Goal: Transaction & Acquisition: Purchase product/service

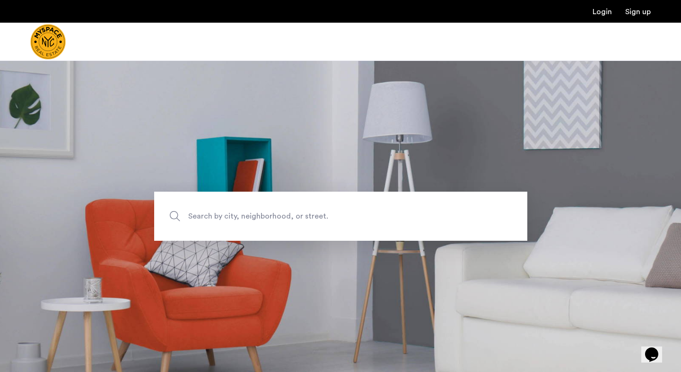
click at [57, 44] on img "Cazamio Logo" at bounding box center [47, 41] width 35 height 35
click at [222, 223] on input "Search by city, neighborhood, or street." at bounding box center [340, 216] width 373 height 49
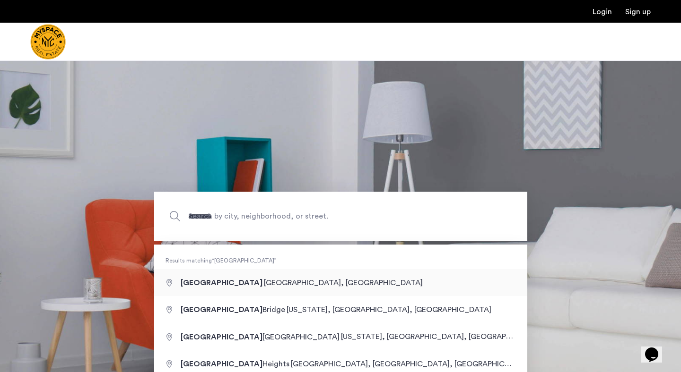
type input "**********"
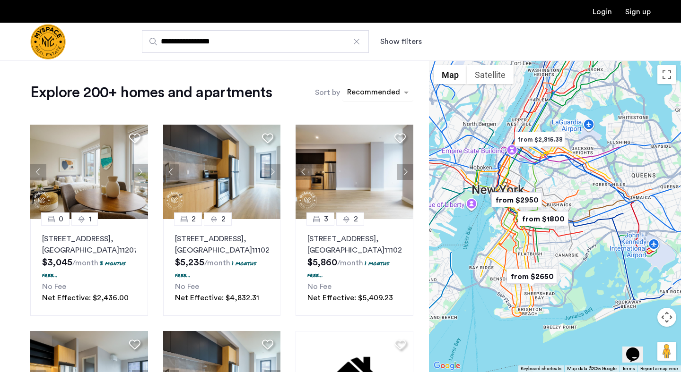
click at [383, 92] on div "sort-apartment" at bounding box center [373, 93] width 56 height 13
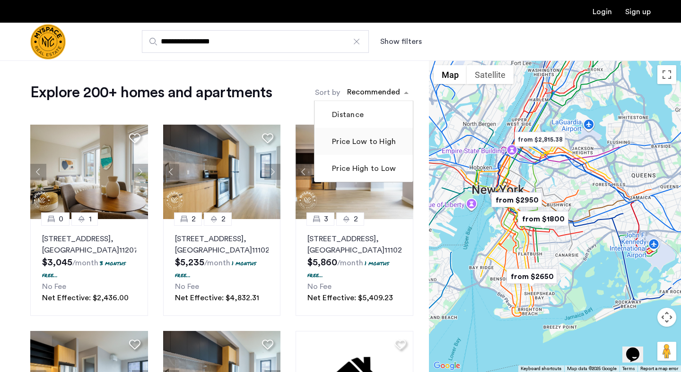
click at [354, 142] on label "Price Low to High" at bounding box center [363, 141] width 66 height 11
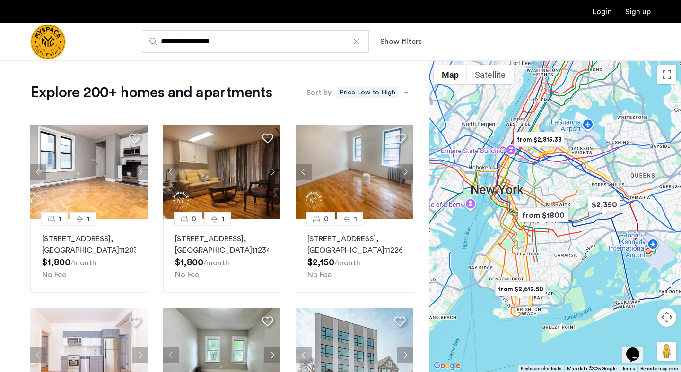
click at [323, 93] on label "Sort by" at bounding box center [318, 92] width 25 height 11
click at [401, 93] on input "Sort by" at bounding box center [401, 94] width 0 height 7
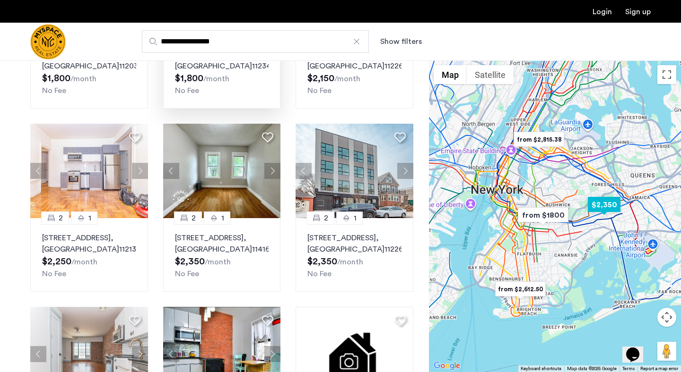
scroll to position [186, 0]
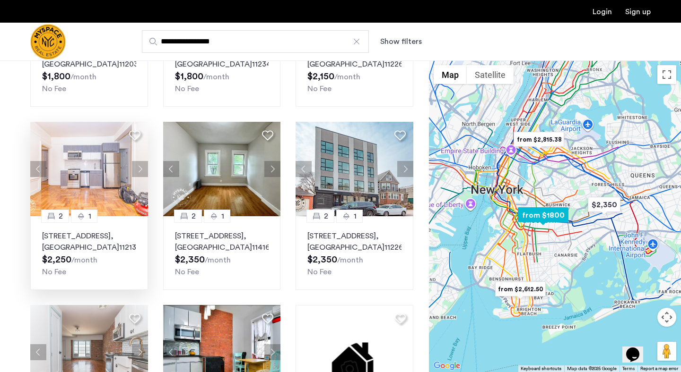
click at [100, 230] on div "2 1 1539 Park Pl, Unit B6, Brooklyn , NY 11213 $2,250 /month No Fee" at bounding box center [89, 253] width 118 height 74
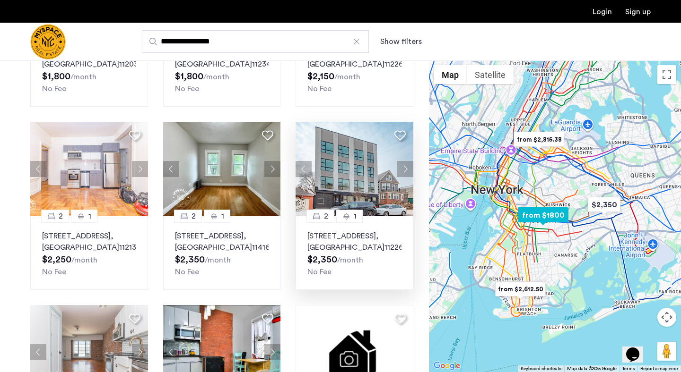
click at [334, 277] on div "282 E 32nd St, Unit 4C, Brooklyn , NY 11226 $2,350 /month No Fee" at bounding box center [354, 254] width 94 height 47
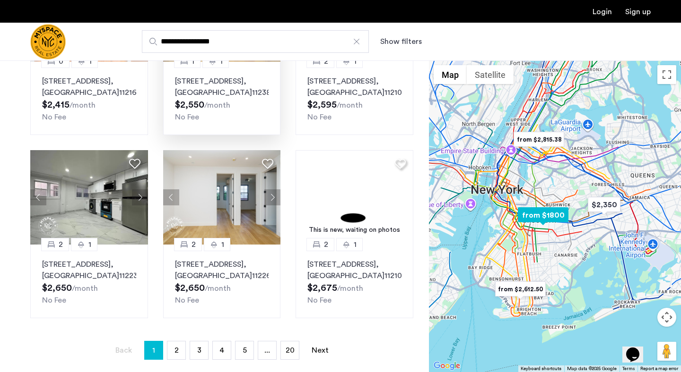
scroll to position [529, 0]
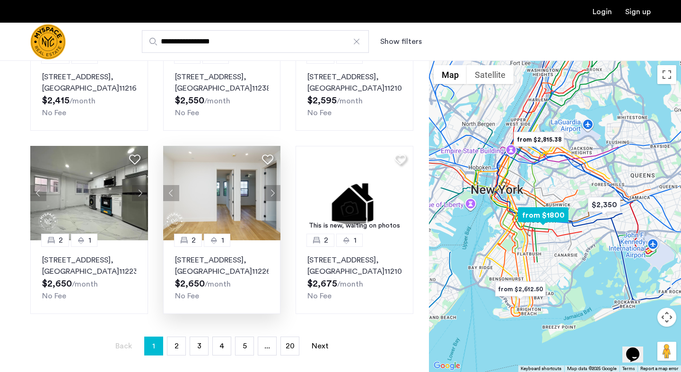
click at [216, 228] on img at bounding box center [222, 193] width 118 height 95
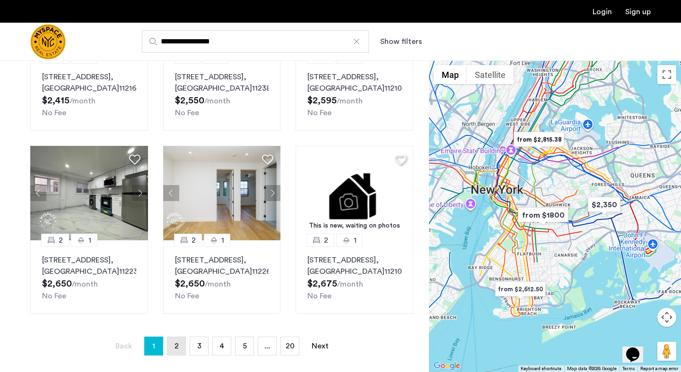
click at [173, 355] on link "page 2" at bounding box center [176, 346] width 18 height 18
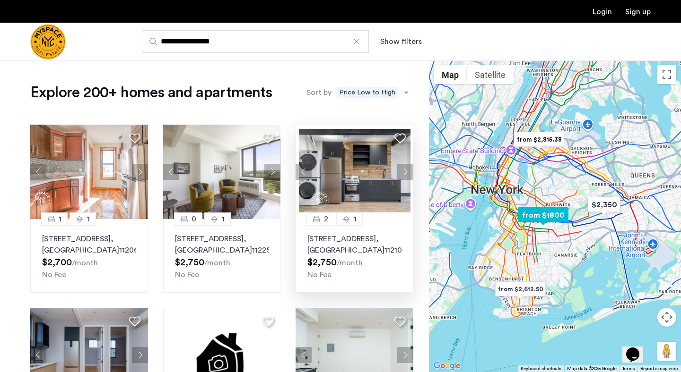
click at [321, 234] on p "1665 Brooklyn Avenue, Unit 4B, Brooklyn , NY 11210" at bounding box center [354, 244] width 94 height 23
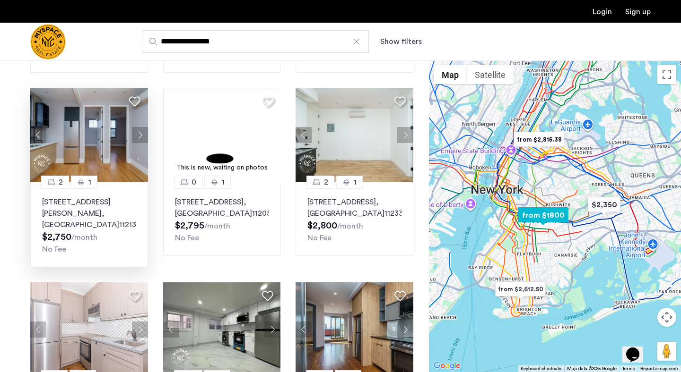
scroll to position [224, 0]
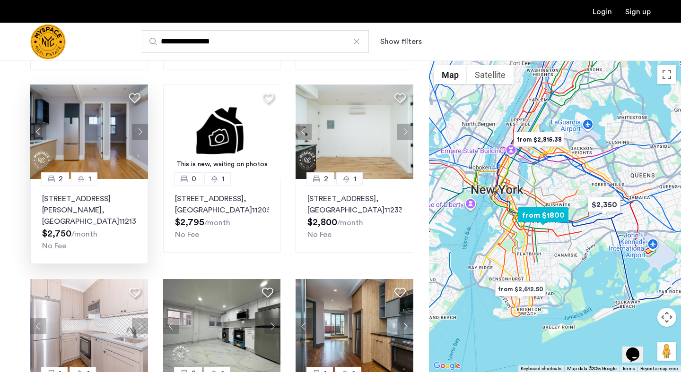
click at [86, 210] on p "1520 Saint Johns Place, Unit 4F, Brooklyn , NY 11213" at bounding box center [89, 210] width 94 height 34
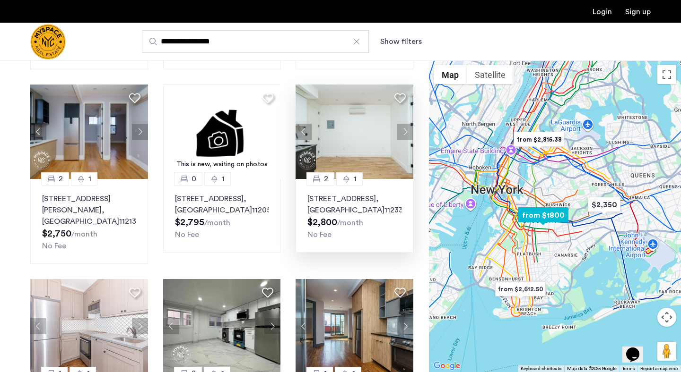
click at [405, 137] on button "Next apartment" at bounding box center [405, 132] width 16 height 16
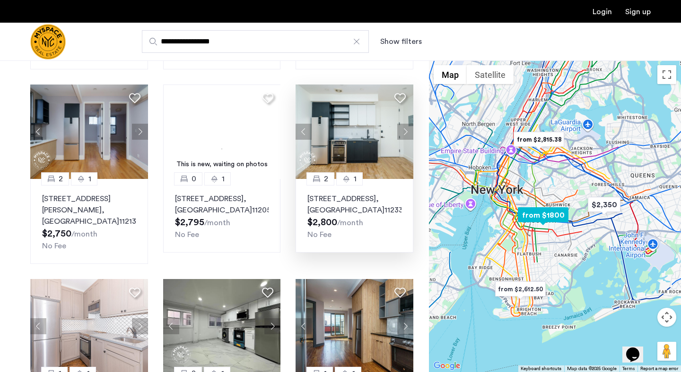
click at [371, 142] on img at bounding box center [354, 132] width 118 height 95
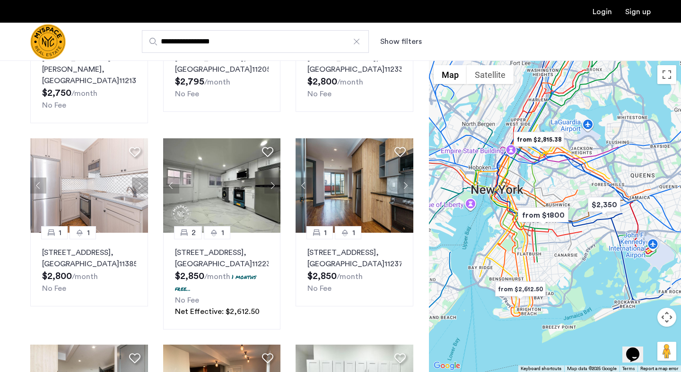
scroll to position [366, 0]
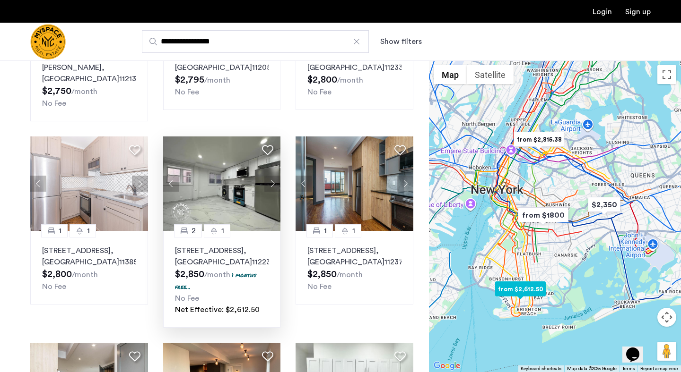
click at [233, 188] on img at bounding box center [222, 184] width 118 height 95
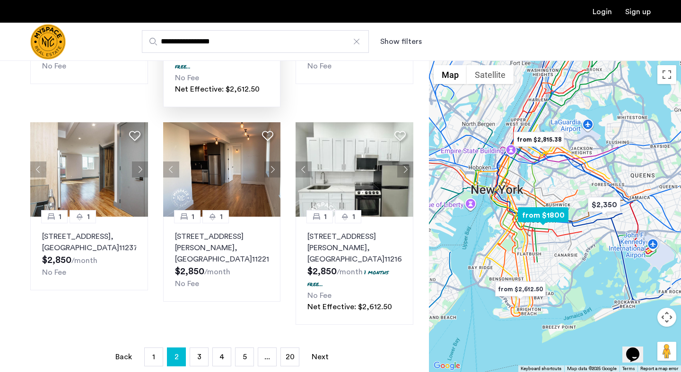
scroll to position [588, 0]
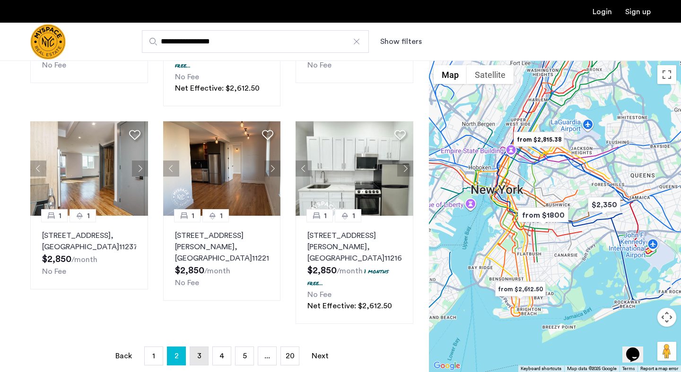
click at [194, 347] on link "page 3" at bounding box center [199, 356] width 18 height 18
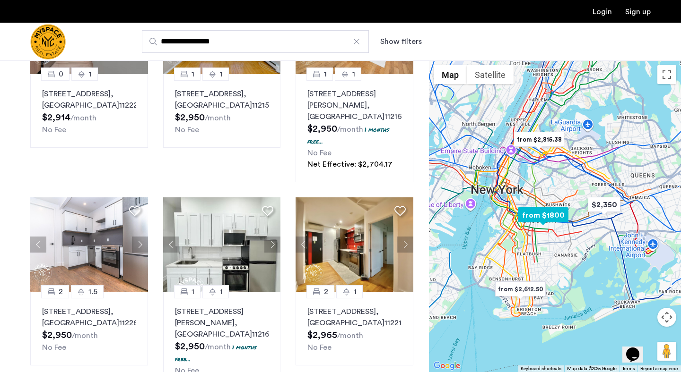
scroll to position [340, 0]
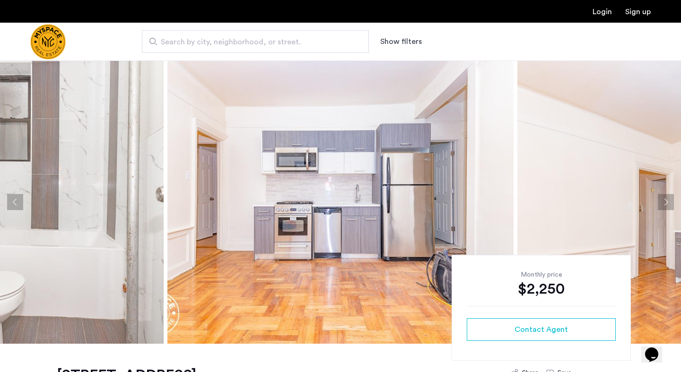
click at [669, 201] on button "Next apartment" at bounding box center [665, 202] width 16 height 16
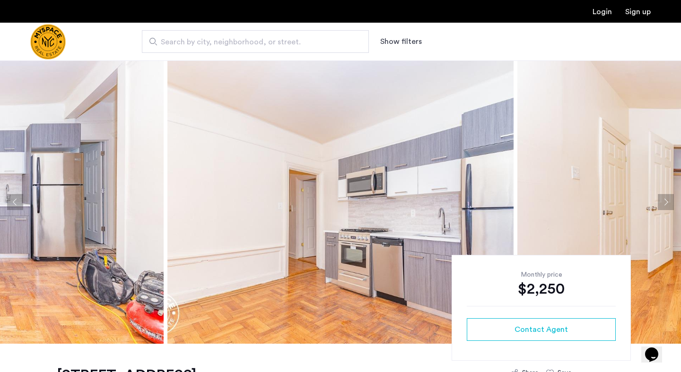
click at [669, 201] on button "Next apartment" at bounding box center [665, 202] width 16 height 16
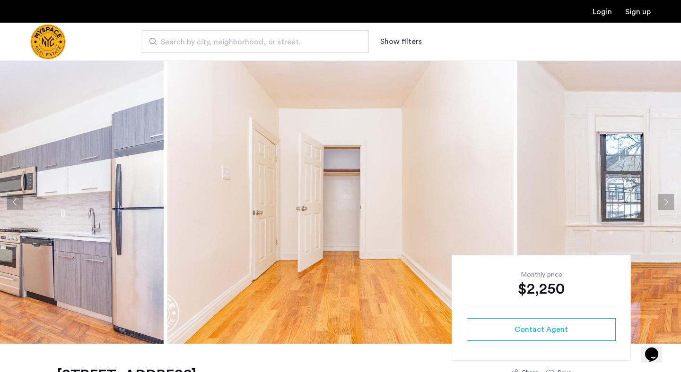
click at [669, 201] on button "Next apartment" at bounding box center [665, 202] width 16 height 16
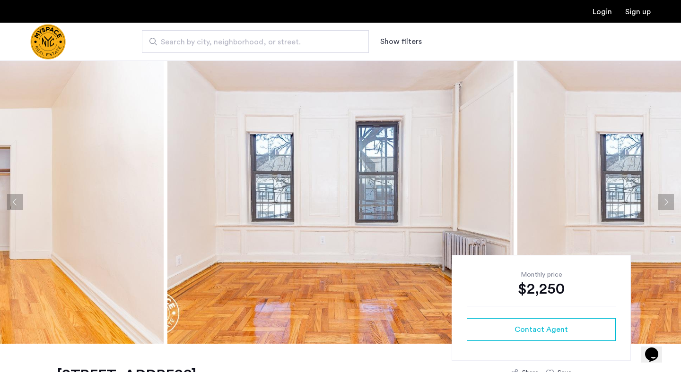
click at [669, 201] on button "Next apartment" at bounding box center [665, 202] width 16 height 16
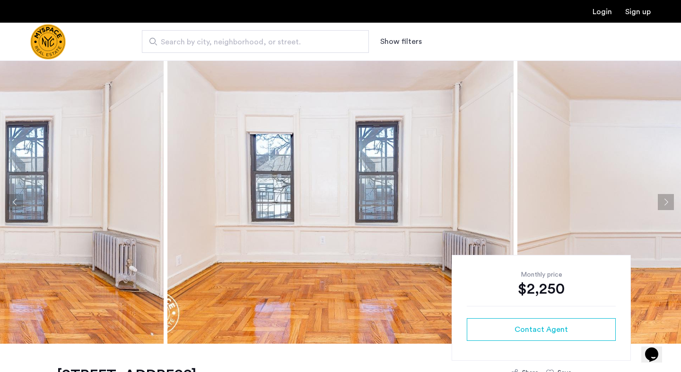
click at [669, 201] on button "Next apartment" at bounding box center [665, 202] width 16 height 16
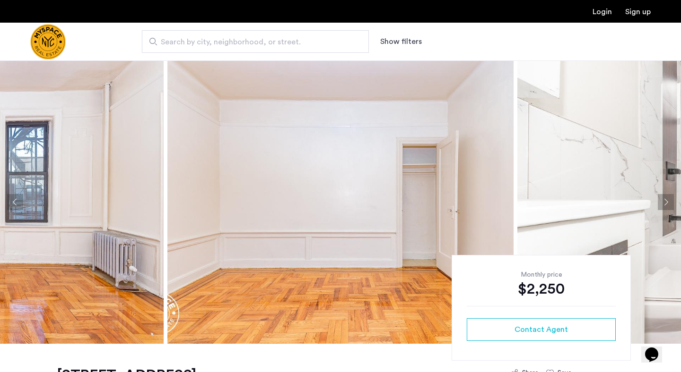
click at [669, 201] on button "Next apartment" at bounding box center [665, 202] width 16 height 16
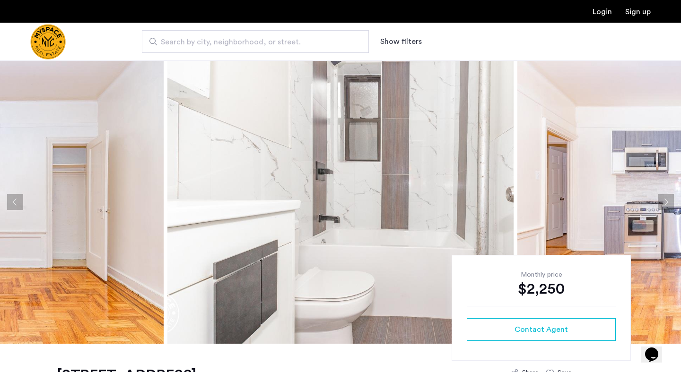
click at [669, 201] on button "Next apartment" at bounding box center [665, 202] width 16 height 16
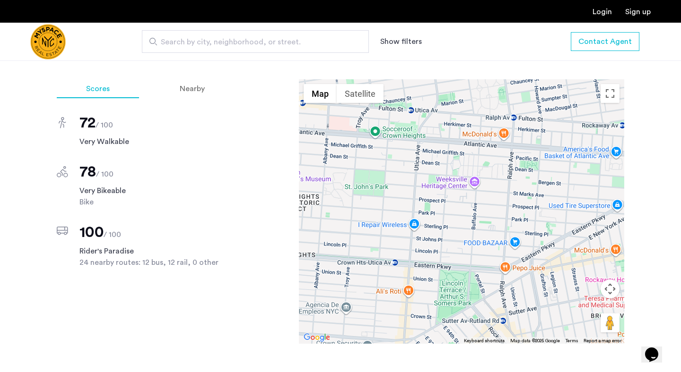
scroll to position [804, 0]
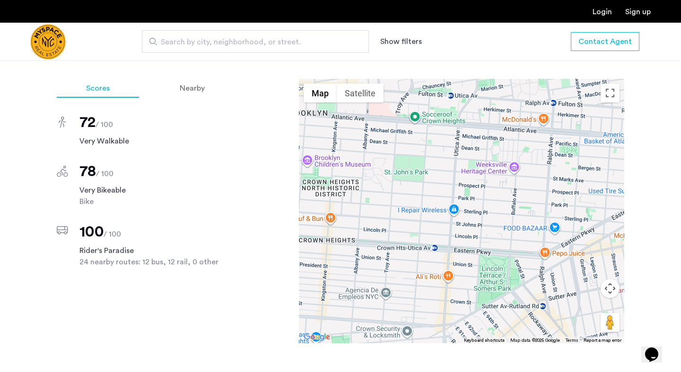
drag, startPoint x: 483, startPoint y: 209, endPoint x: 520, endPoint y: 196, distance: 40.1
click at [520, 196] on div at bounding box center [461, 211] width 325 height 265
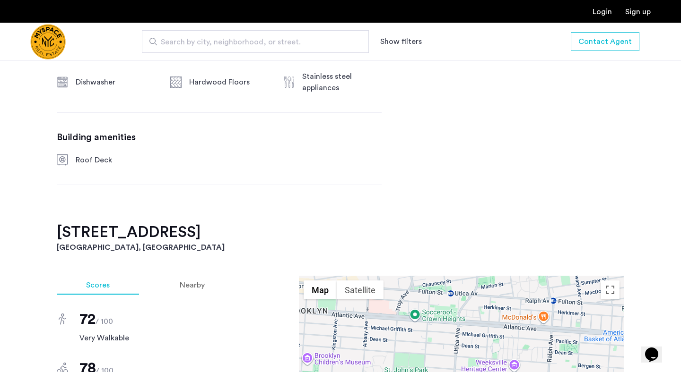
scroll to position [605, 0]
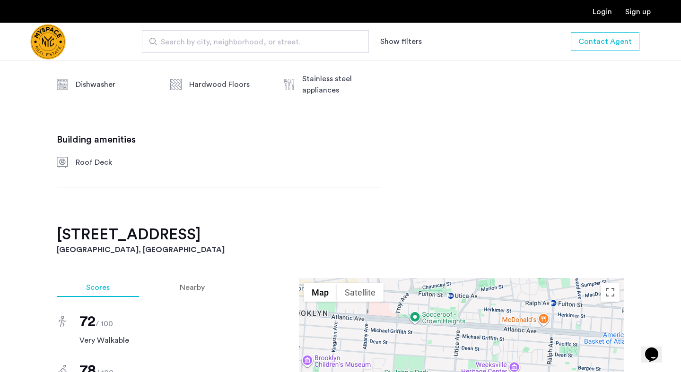
click at [118, 235] on h2 "1539 Park Pl, Unit B6" at bounding box center [340, 234] width 567 height 19
copy h2 "1539 Park Pl, Unit B6"
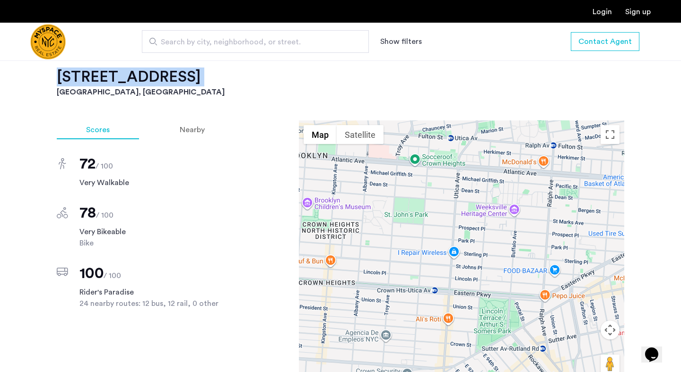
scroll to position [762, 0]
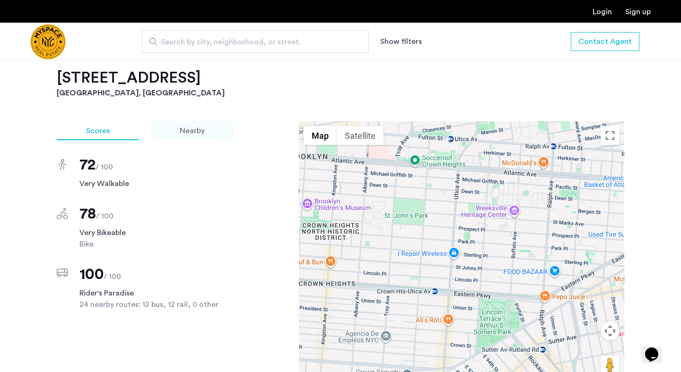
click at [205, 130] on div "Nearby" at bounding box center [192, 130] width 84 height 19
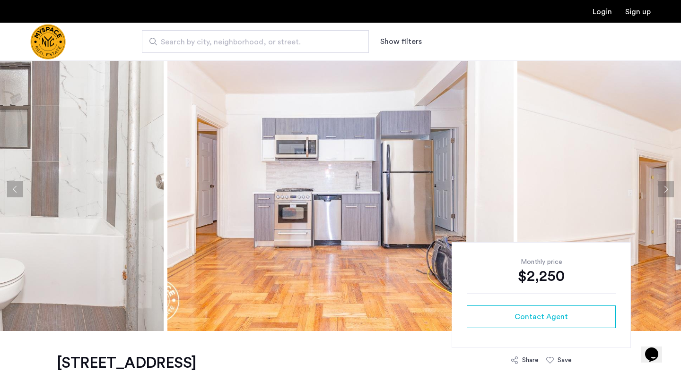
scroll to position [12, 0]
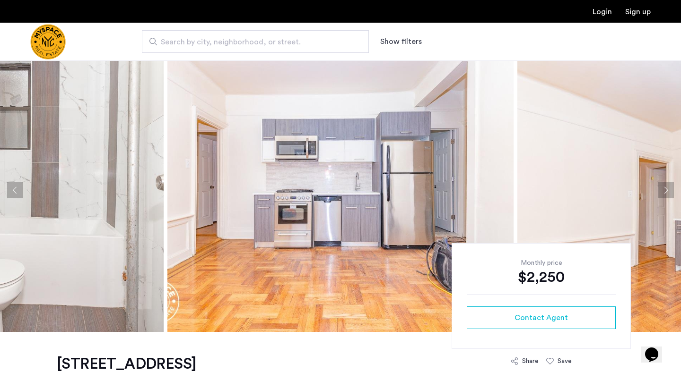
click at [259, 155] on img at bounding box center [340, 191] width 346 height 284
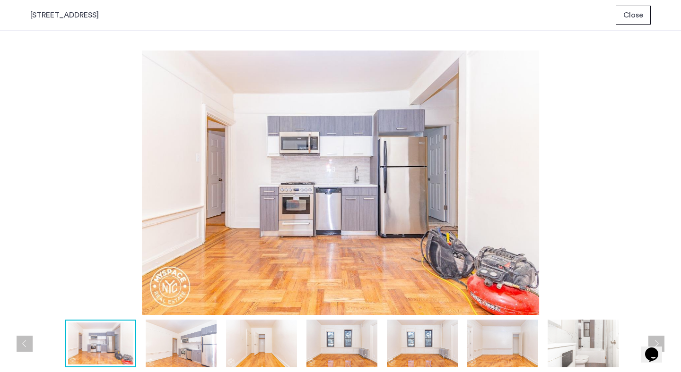
scroll to position [0, 0]
click at [638, 17] on span "Close" at bounding box center [633, 14] width 20 height 11
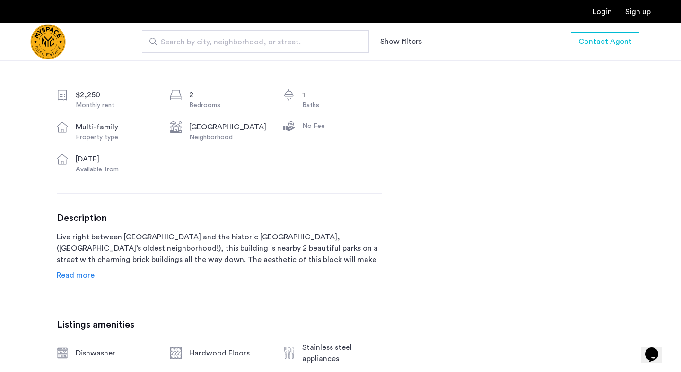
scroll to position [337, 0]
click at [90, 274] on span "Read more" at bounding box center [76, 275] width 38 height 8
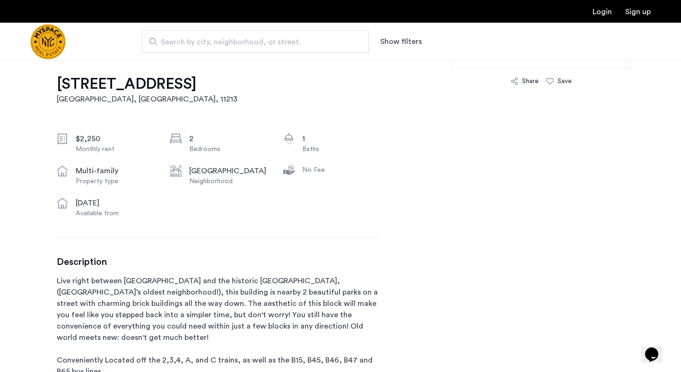
scroll to position [294, 0]
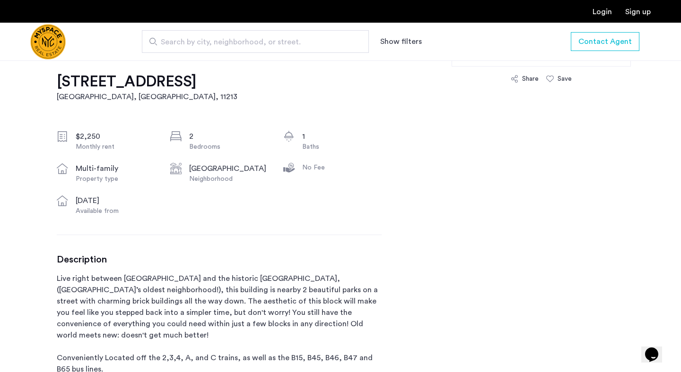
click at [156, 86] on h1 "1539 Park Pl, Unit B6" at bounding box center [147, 81] width 181 height 19
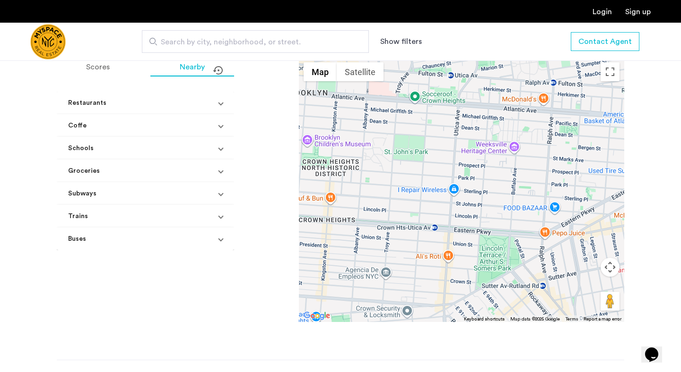
scroll to position [928, 0]
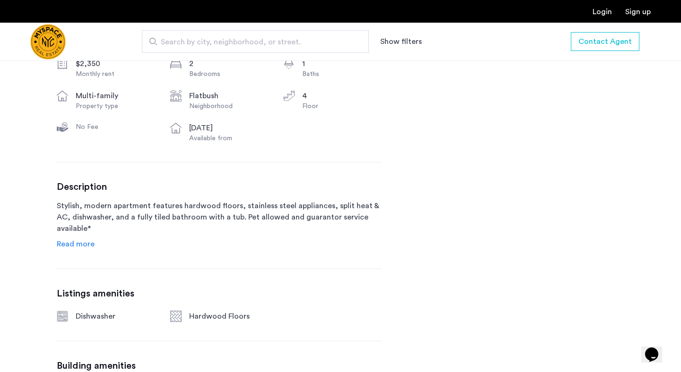
scroll to position [369, 0]
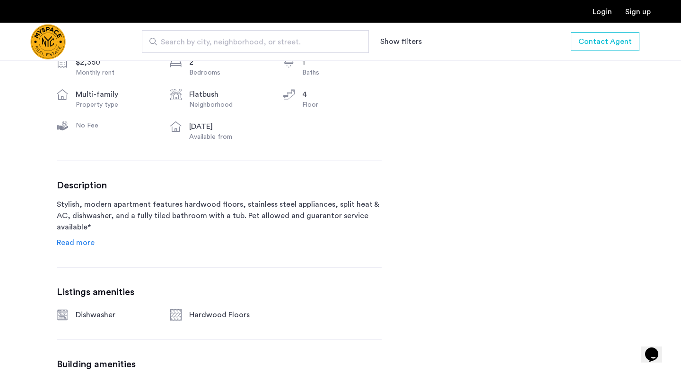
click at [77, 243] on span "Read more" at bounding box center [76, 243] width 38 height 8
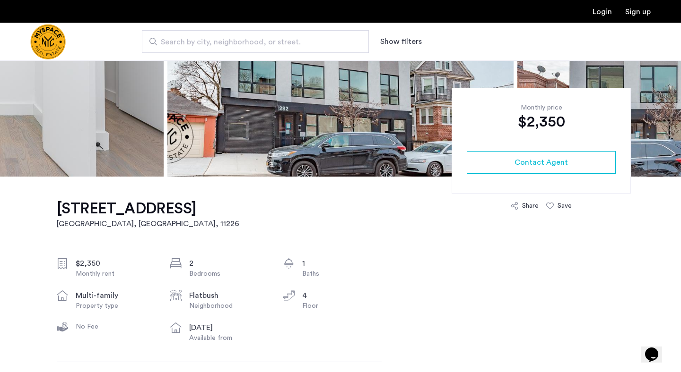
scroll to position [0, 0]
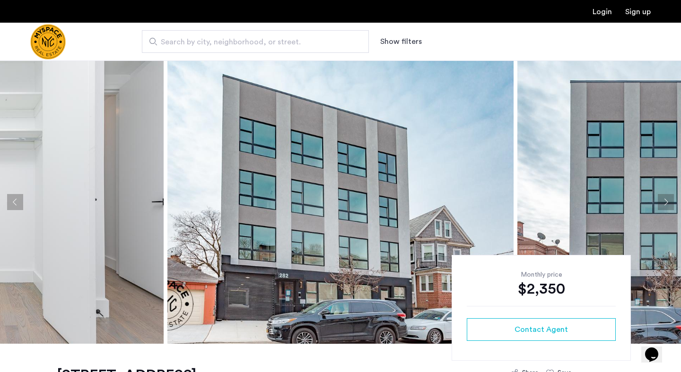
click at [243, 216] on img at bounding box center [340, 202] width 346 height 284
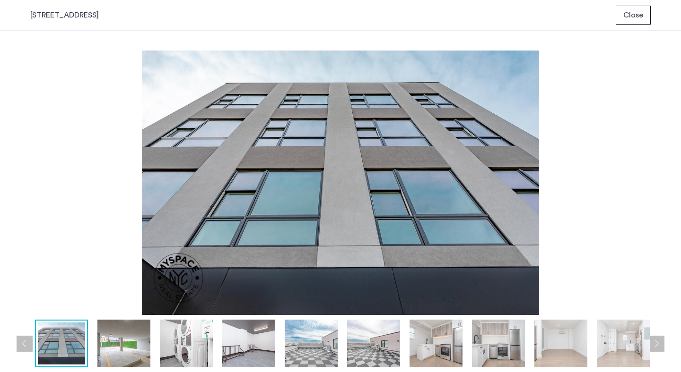
click at [639, 11] on span "Close" at bounding box center [633, 14] width 20 height 11
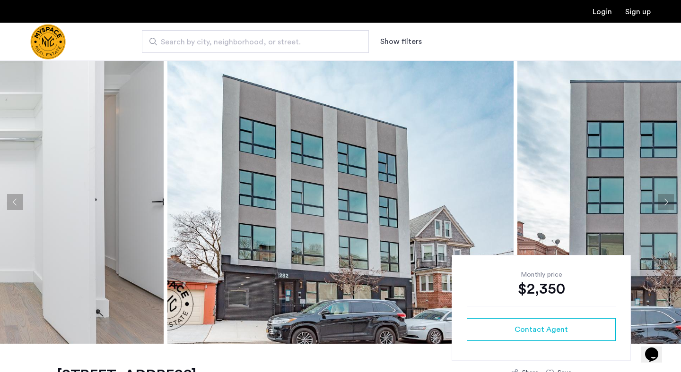
click at [668, 203] on button "Next apartment" at bounding box center [665, 202] width 16 height 16
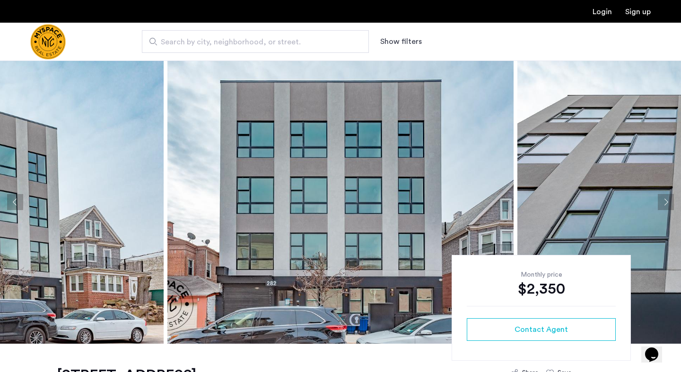
click at [668, 203] on button "Next apartment" at bounding box center [665, 202] width 16 height 16
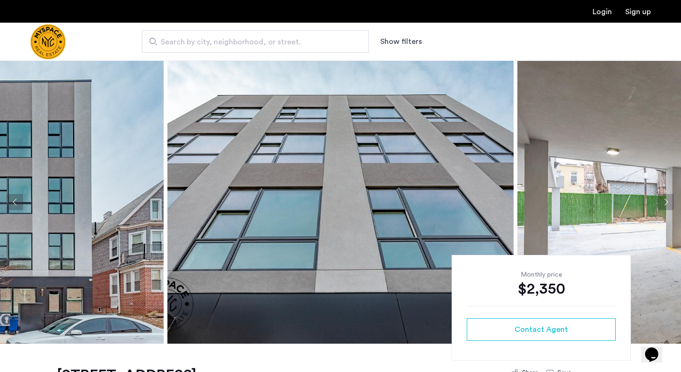
click at [668, 203] on button "Next apartment" at bounding box center [665, 202] width 16 height 16
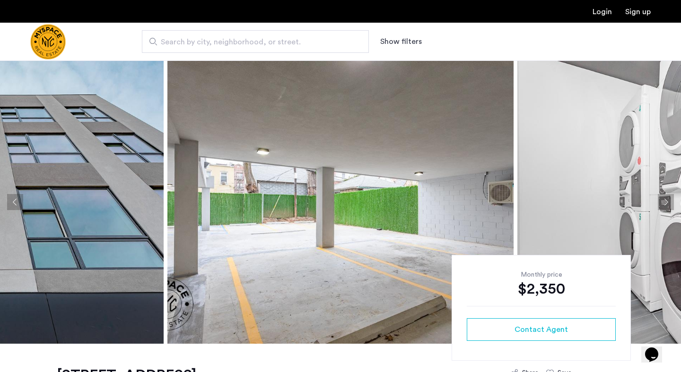
click at [668, 203] on button "Next apartment" at bounding box center [665, 202] width 16 height 16
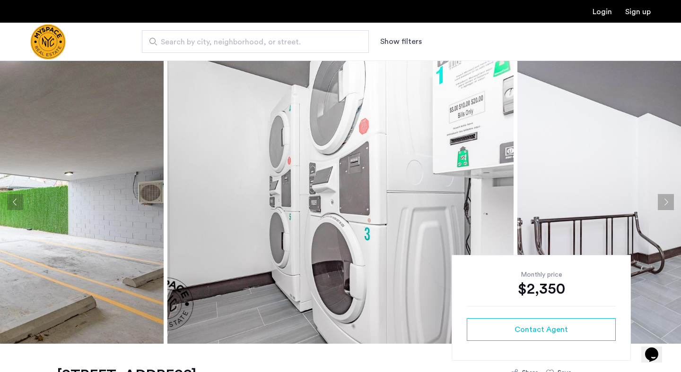
click at [668, 203] on button "Next apartment" at bounding box center [665, 202] width 16 height 16
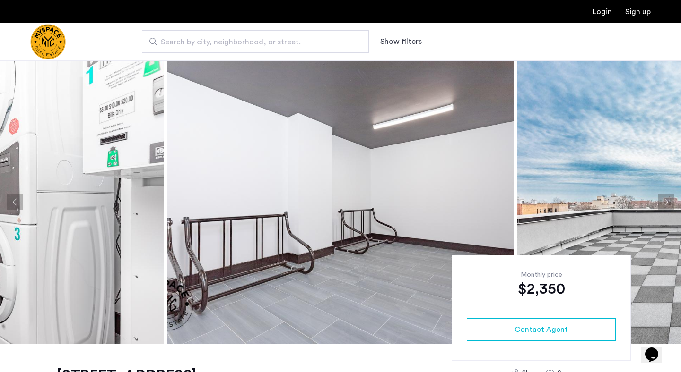
click at [668, 203] on button "Next apartment" at bounding box center [665, 202] width 16 height 16
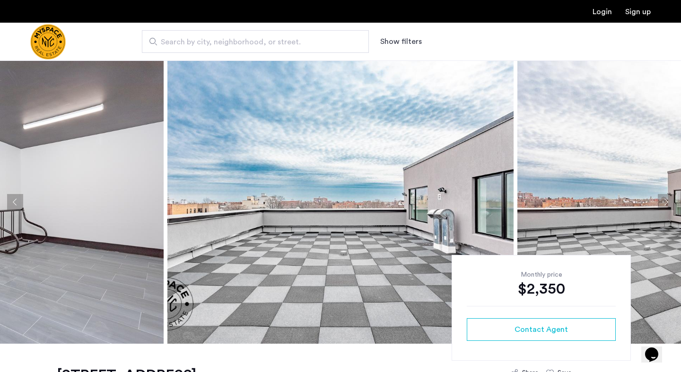
click at [668, 203] on button "Next apartment" at bounding box center [665, 202] width 16 height 16
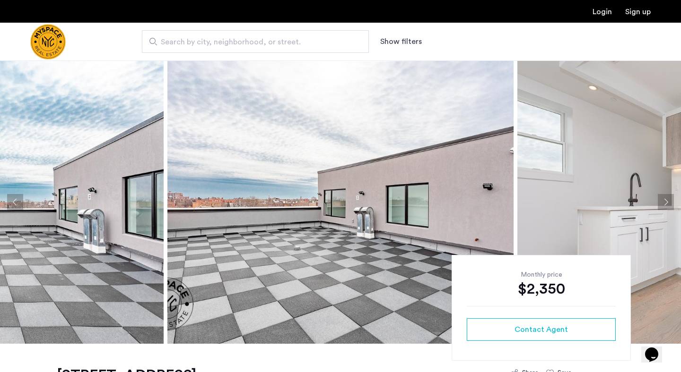
click at [668, 203] on button "Next apartment" at bounding box center [665, 202] width 16 height 16
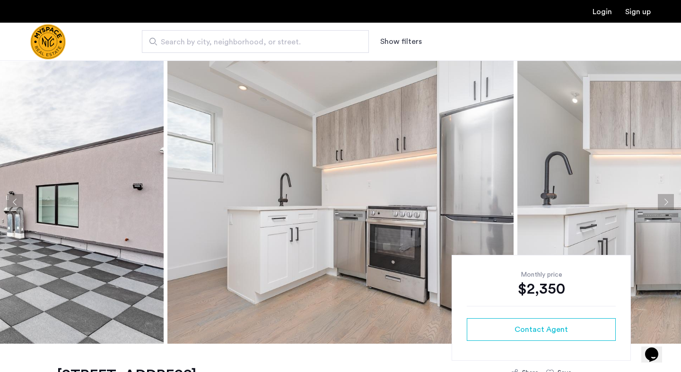
click at [668, 203] on button "Next apartment" at bounding box center [665, 202] width 16 height 16
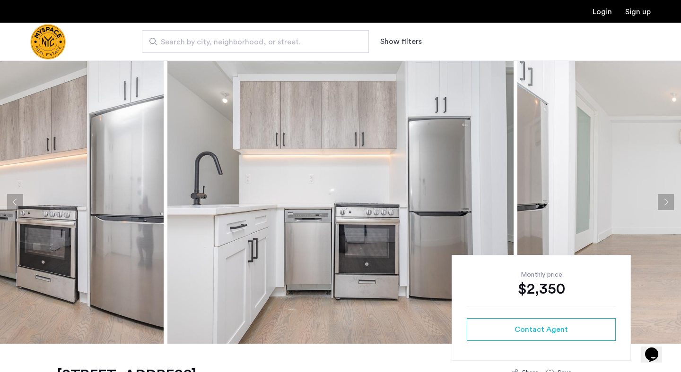
click at [668, 203] on button "Next apartment" at bounding box center [665, 202] width 16 height 16
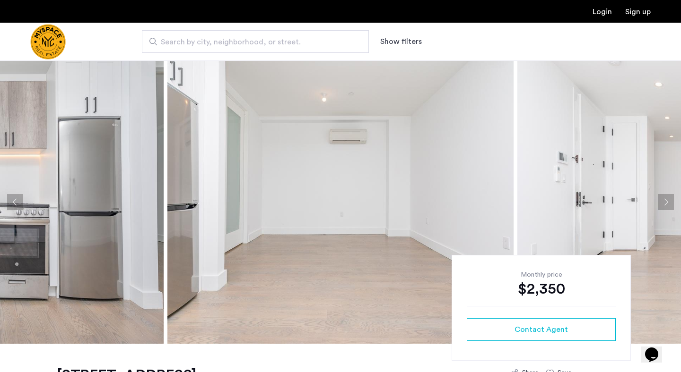
click at [668, 203] on button "Next apartment" at bounding box center [665, 202] width 16 height 16
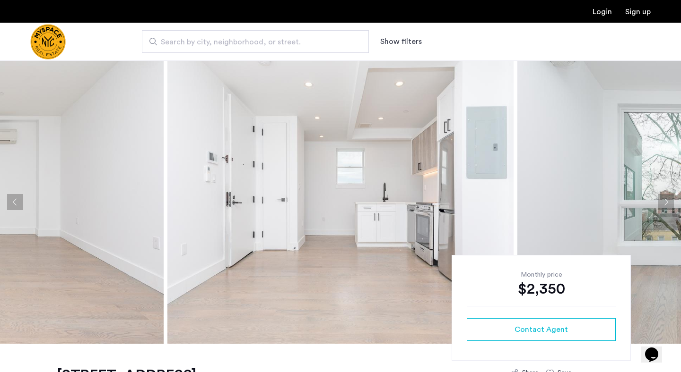
click at [668, 203] on button "Next apartment" at bounding box center [665, 202] width 16 height 16
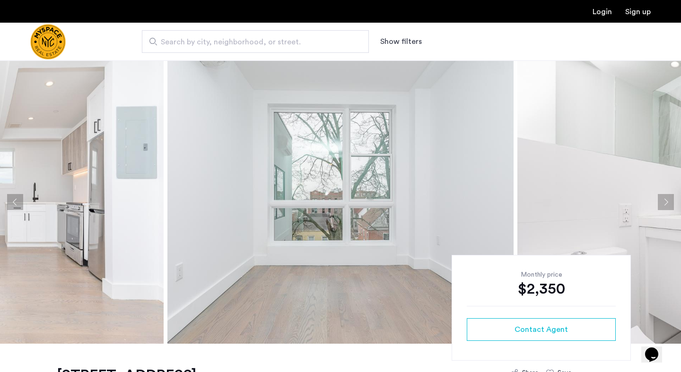
click at [668, 203] on button "Next apartment" at bounding box center [665, 202] width 16 height 16
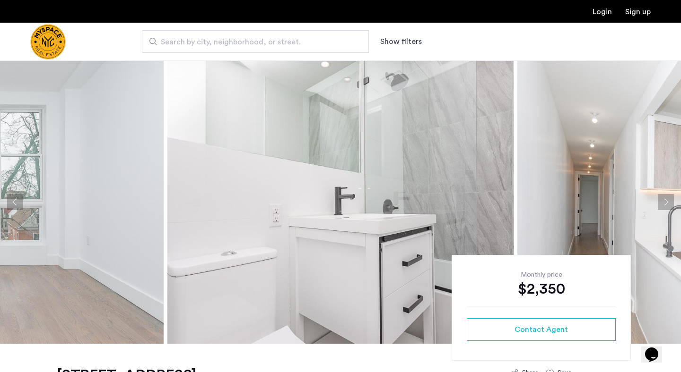
click at [668, 203] on button "Next apartment" at bounding box center [665, 202] width 16 height 16
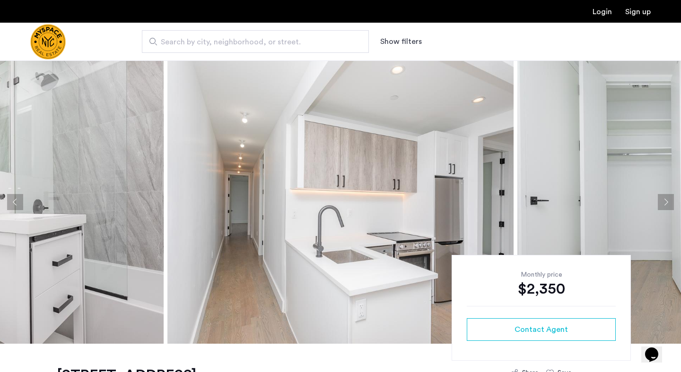
click at [668, 203] on button "Next apartment" at bounding box center [665, 202] width 16 height 16
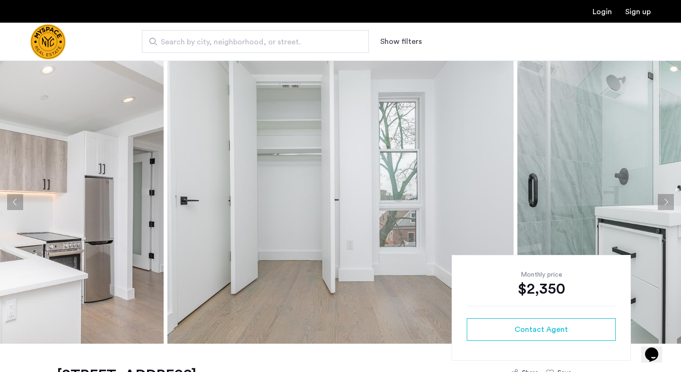
click at [668, 203] on button "Next apartment" at bounding box center [665, 202] width 16 height 16
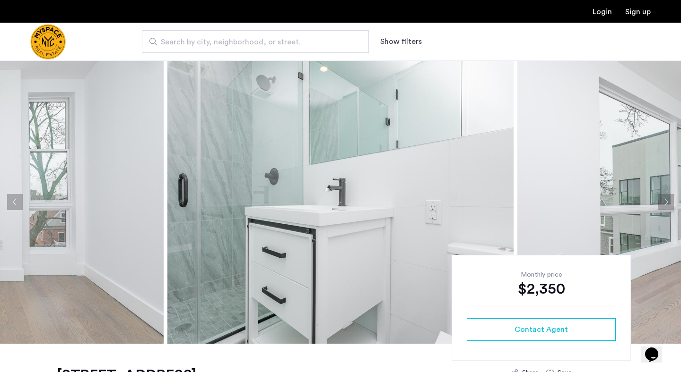
click at [668, 203] on button "Next apartment" at bounding box center [665, 202] width 16 height 16
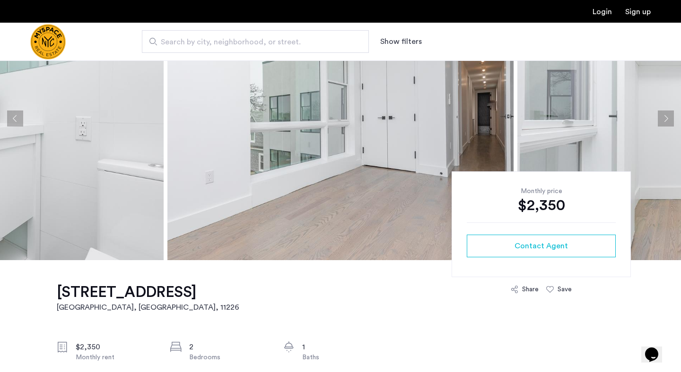
scroll to position [86, 0]
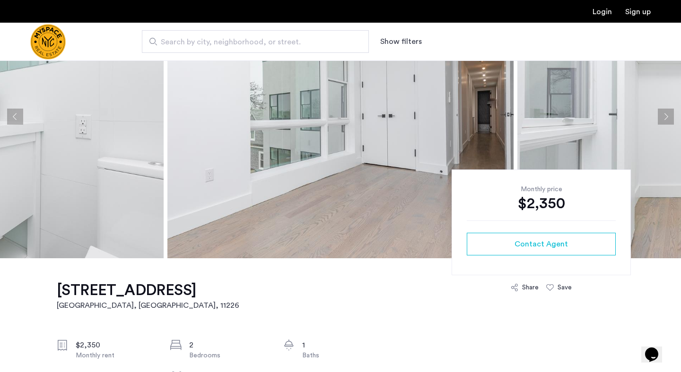
click at [121, 284] on h1 "282 E 32nd St, Unit 4C" at bounding box center [148, 290] width 182 height 19
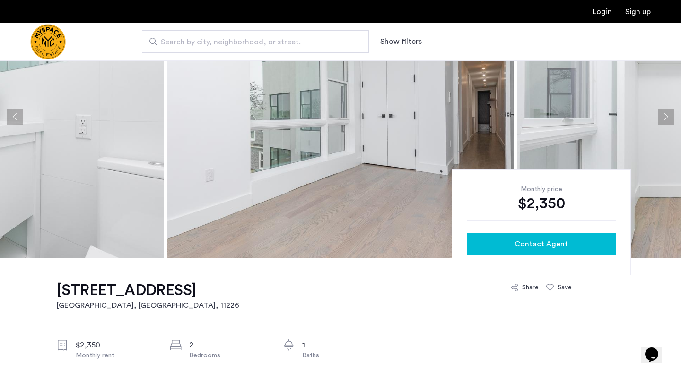
click at [490, 247] on div "Contact Agent" at bounding box center [541, 244] width 134 height 11
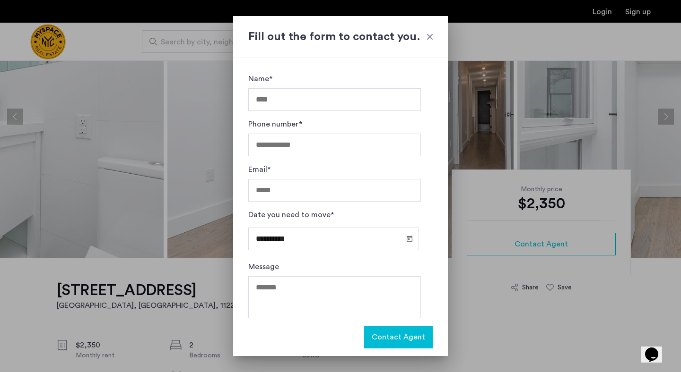
click at [310, 102] on input "Name*" at bounding box center [334, 99] width 173 height 23
type input "**********"
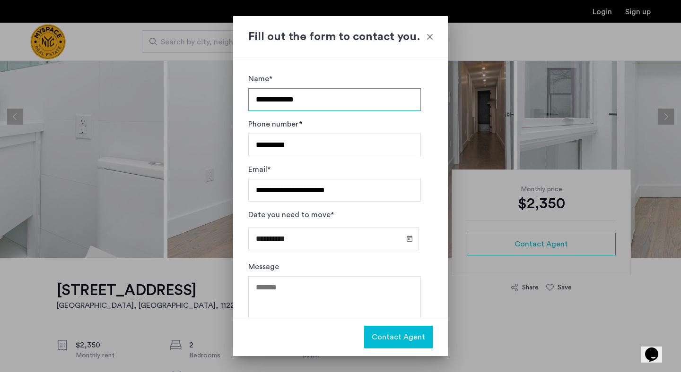
scroll to position [26, 0]
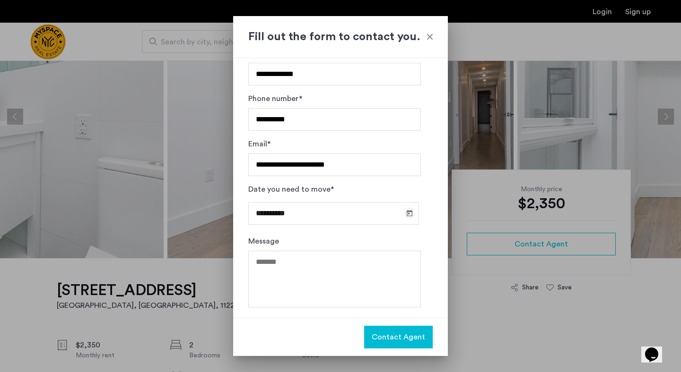
click at [405, 214] on span "Open calendar" at bounding box center [409, 213] width 23 height 23
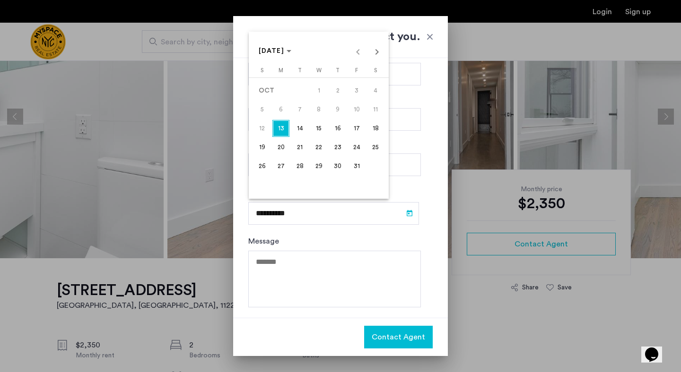
click at [310, 231] on div at bounding box center [340, 186] width 681 height 372
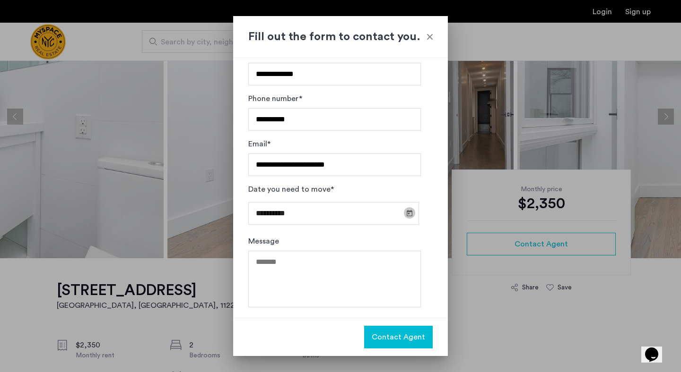
click at [404, 216] on span "Open calendar" at bounding box center [409, 213] width 23 height 23
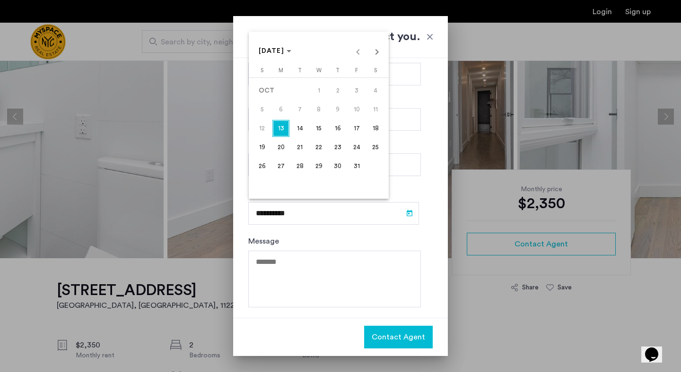
click at [346, 168] on span "30" at bounding box center [337, 166] width 17 height 17
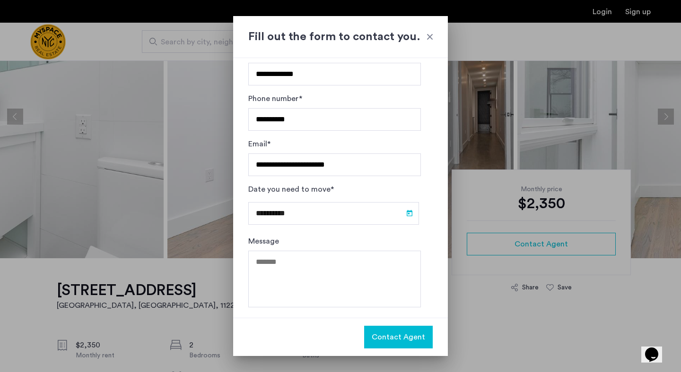
type input "**********"
click at [299, 262] on textarea "Message" at bounding box center [334, 279] width 173 height 57
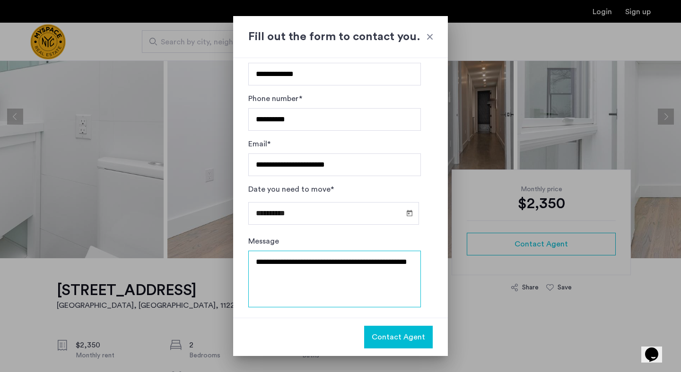
type textarea "**********"
click at [387, 330] on button "Contact Agent" at bounding box center [398, 337] width 69 height 23
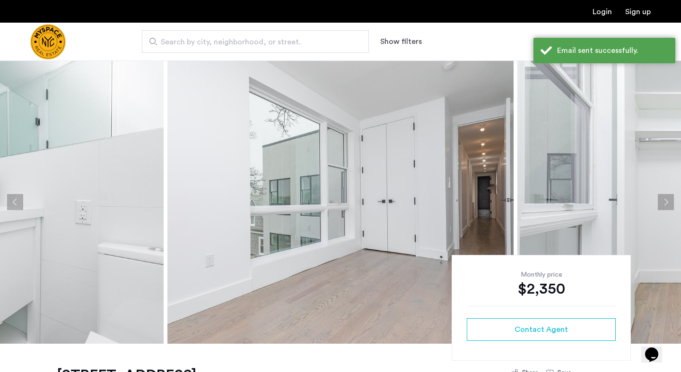
scroll to position [86, 0]
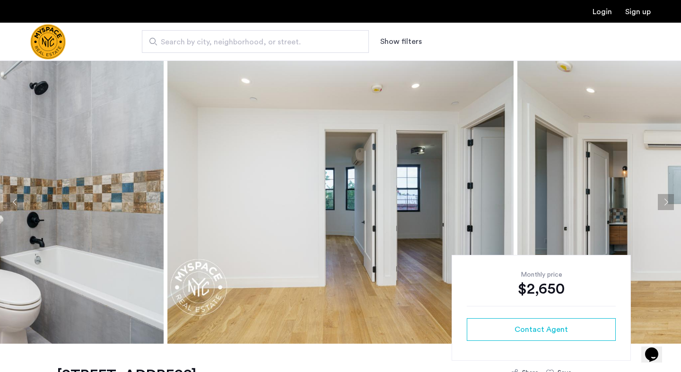
click at [348, 170] on img at bounding box center [340, 202] width 346 height 284
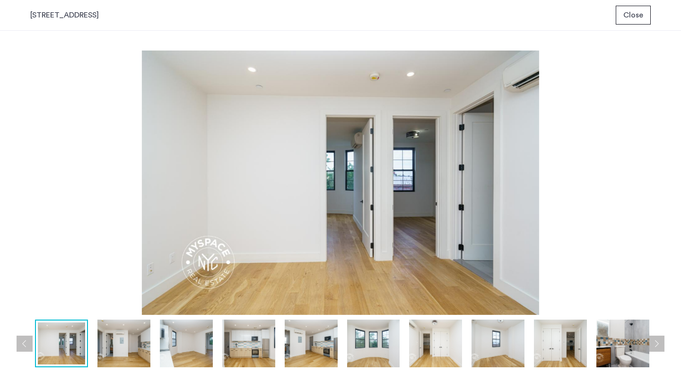
click at [348, 170] on img at bounding box center [340, 183] width 620 height 265
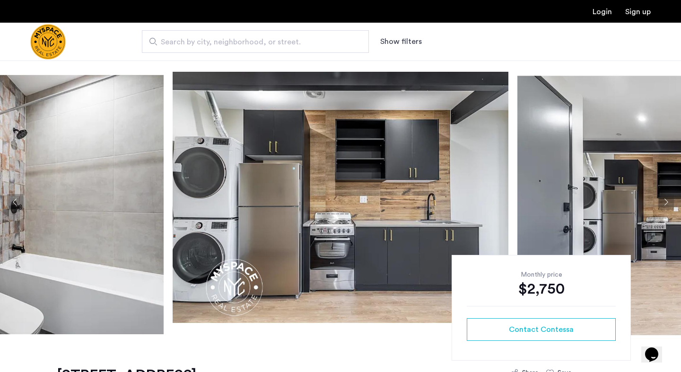
click at [289, 188] on img at bounding box center [340, 202] width 346 height 284
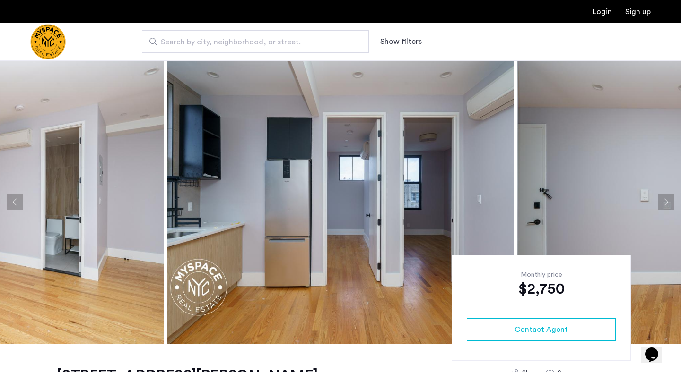
click at [291, 233] on img at bounding box center [340, 202] width 346 height 284
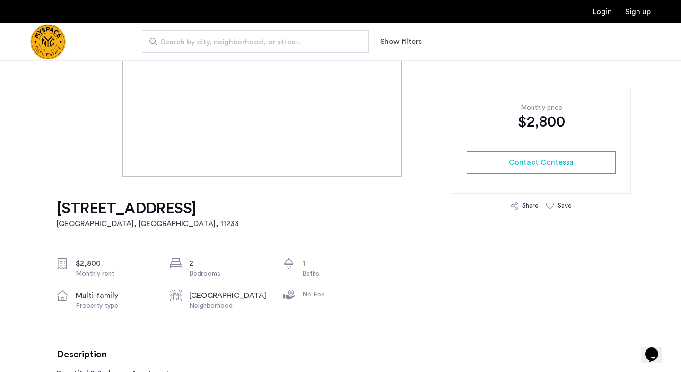
scroll to position [166, 0]
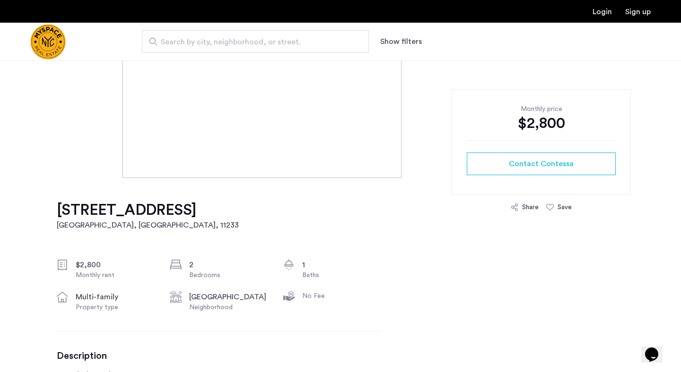
click at [307, 161] on img at bounding box center [340, 37] width 436 height 284
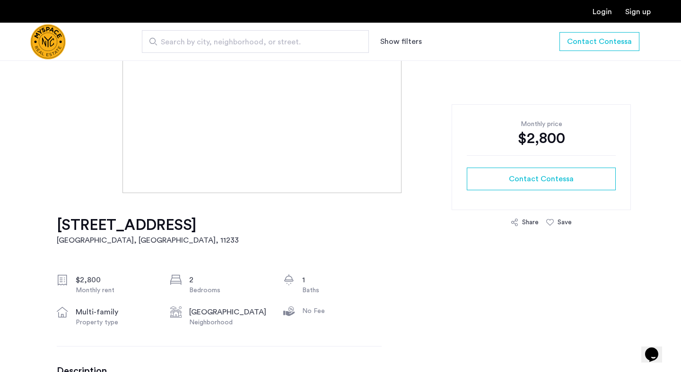
scroll to position [0, 0]
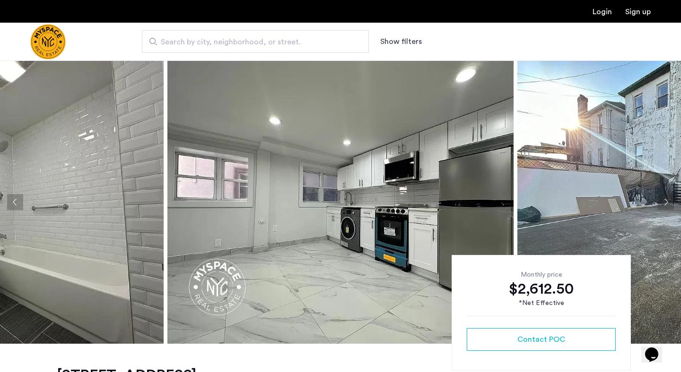
click at [295, 196] on img at bounding box center [340, 202] width 346 height 284
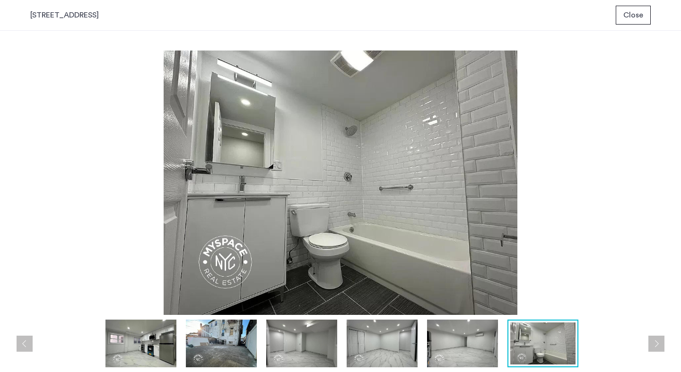
click at [625, 17] on span "Close" at bounding box center [633, 14] width 20 height 11
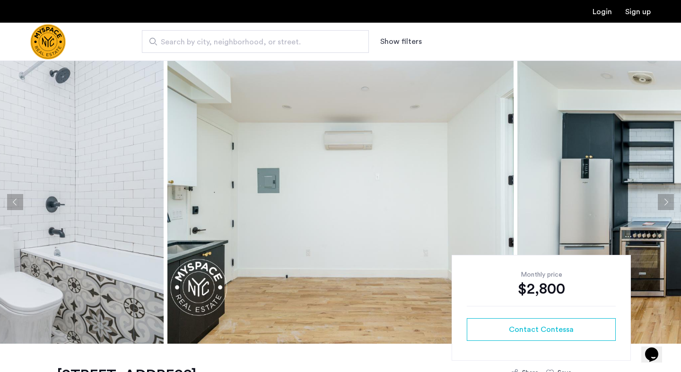
click at [268, 136] on img at bounding box center [340, 202] width 346 height 284
